Goal: Task Accomplishment & Management: Use online tool/utility

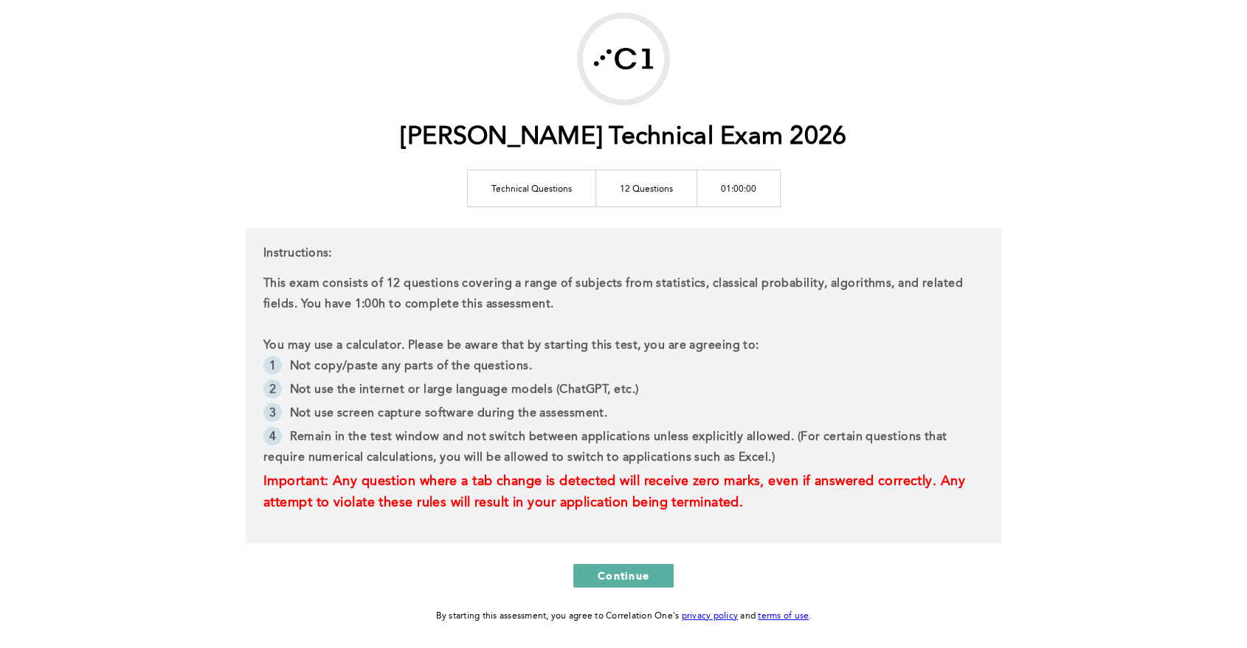
scroll to position [134, 0]
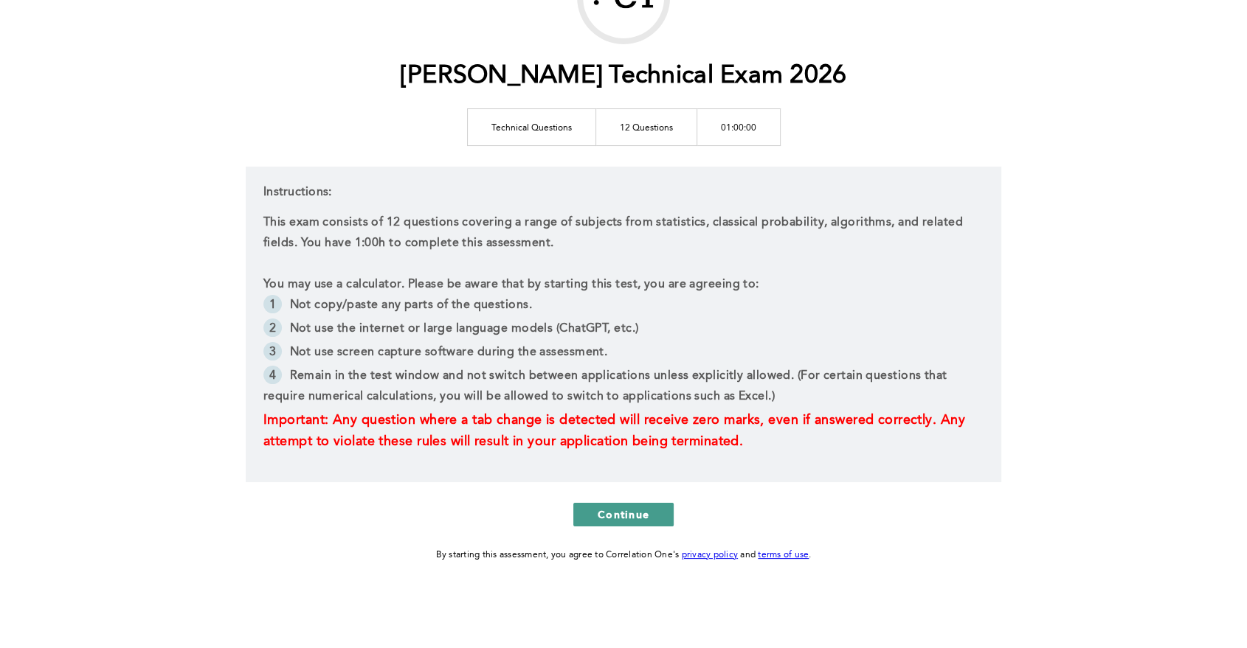
click at [621, 513] on span "Continue" at bounding box center [624, 515] width 52 height 14
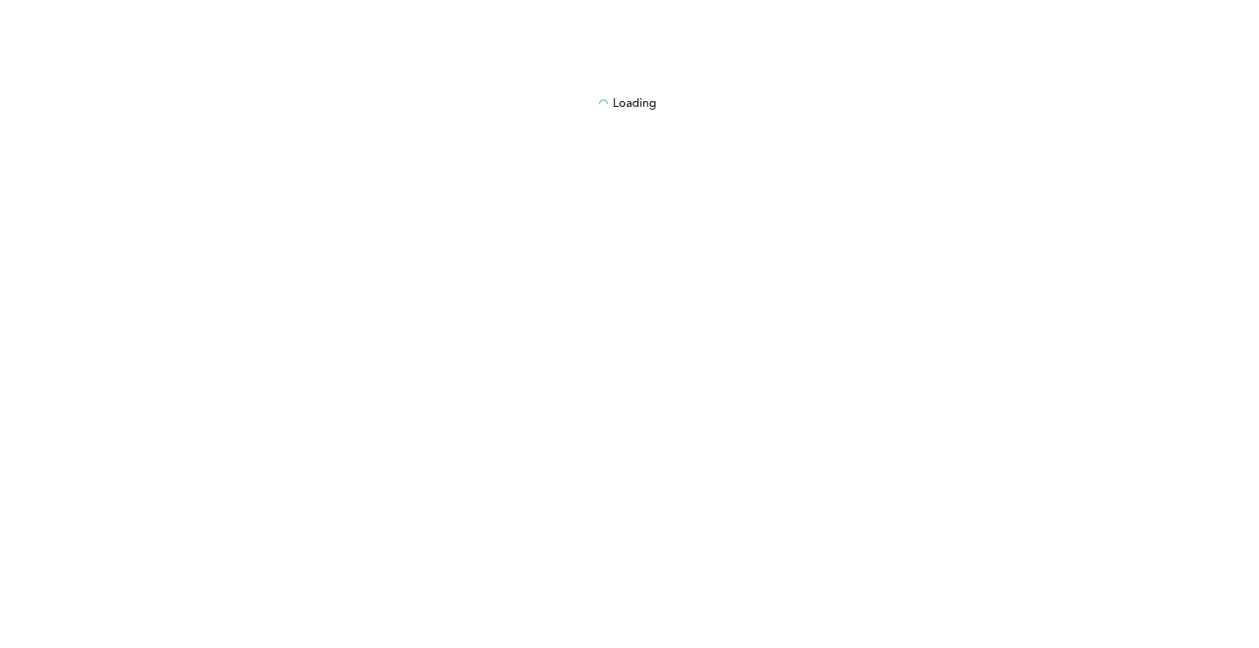
scroll to position [0, 0]
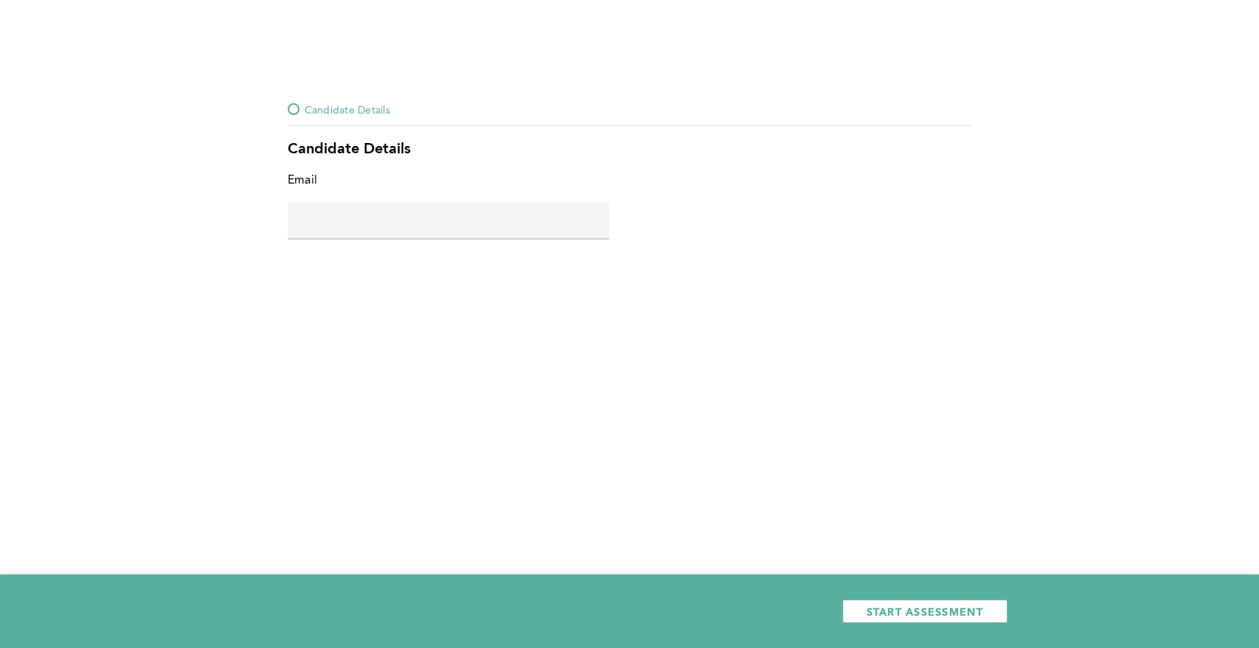
click at [475, 217] on input "text" at bounding box center [449, 220] width 322 height 35
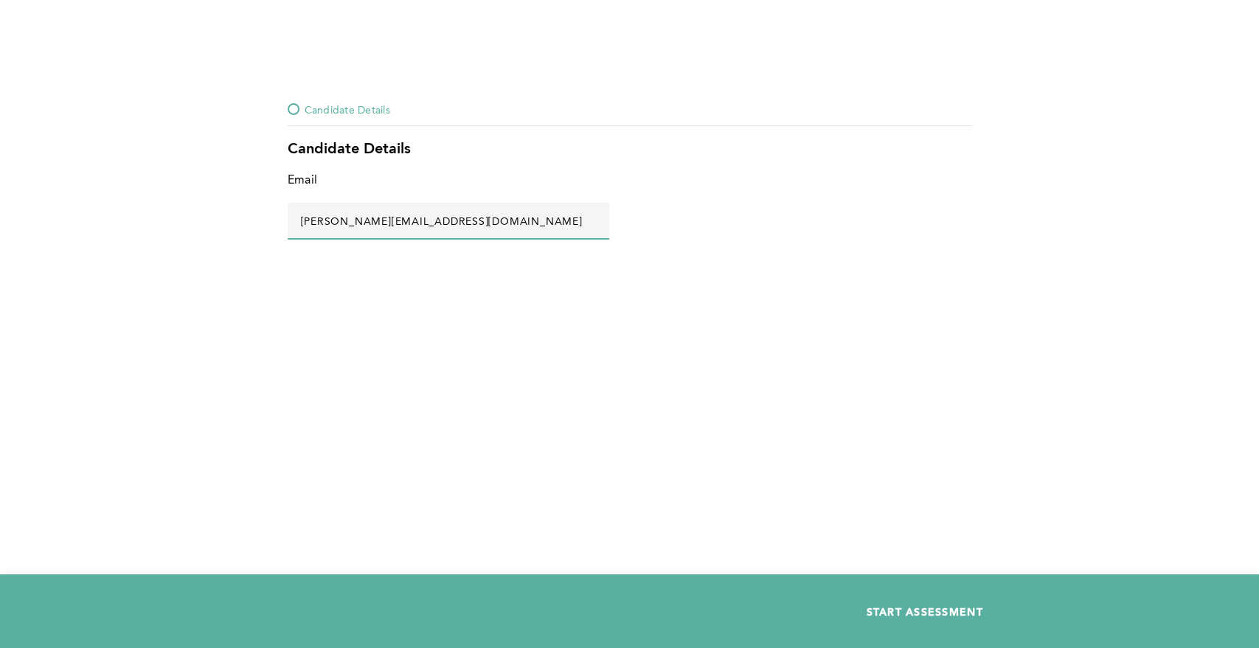
type input "[PERSON_NAME][EMAIL_ADDRESS][DOMAIN_NAME]"
click at [927, 606] on span "START ASSESSMENT" at bounding box center [925, 612] width 117 height 14
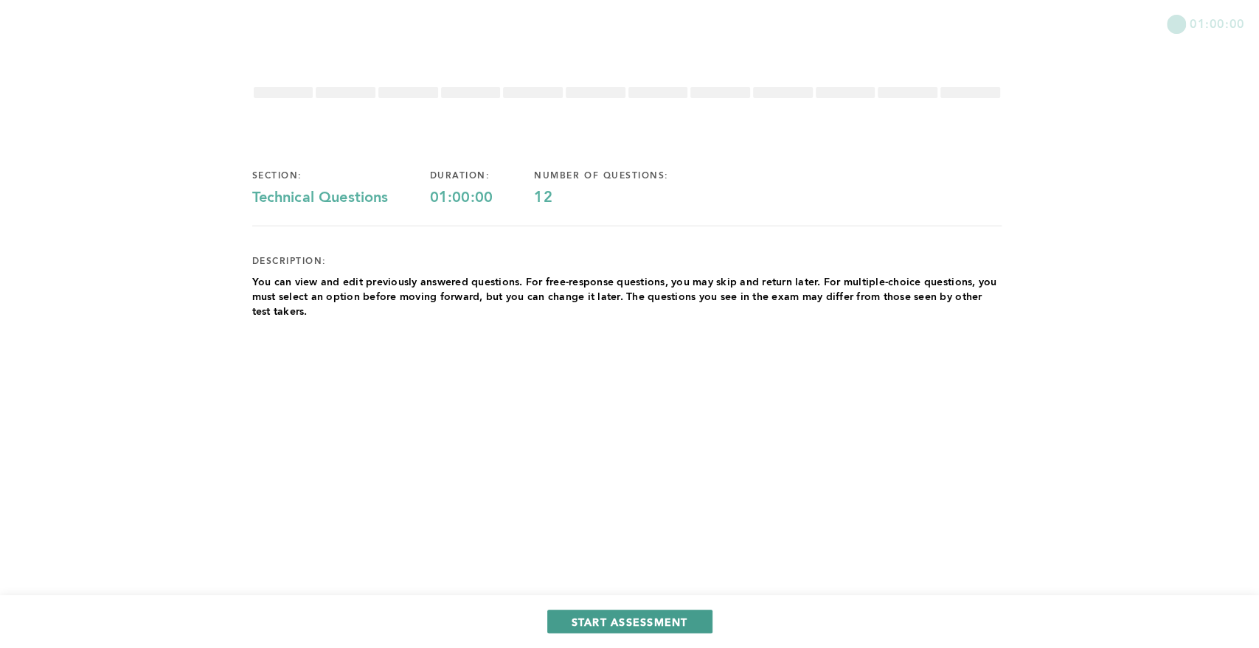
click at [620, 620] on span "START ASSESSMENT" at bounding box center [630, 622] width 117 height 14
